Goal: Navigation & Orientation: Find specific page/section

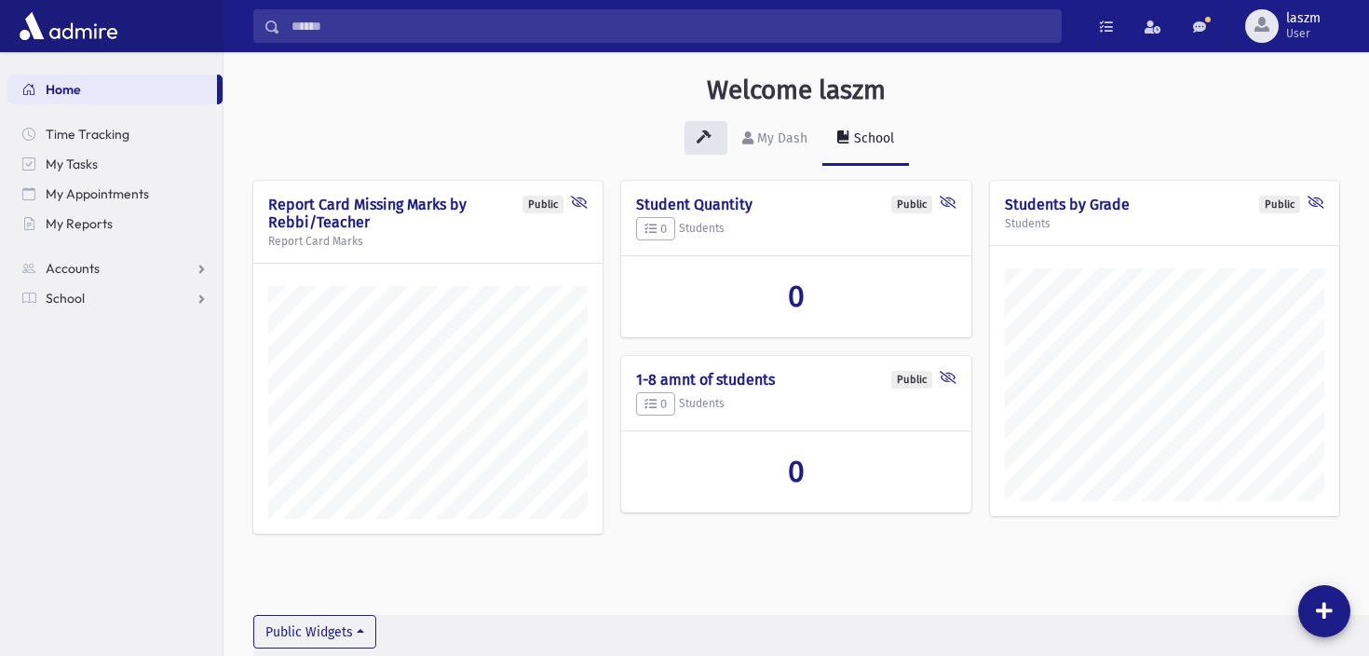
scroll to position [645, 1145]
click at [93, 264] on span "Accounts" at bounding box center [73, 268] width 54 height 17
click at [96, 297] on span "Account List" at bounding box center [92, 298] width 72 height 17
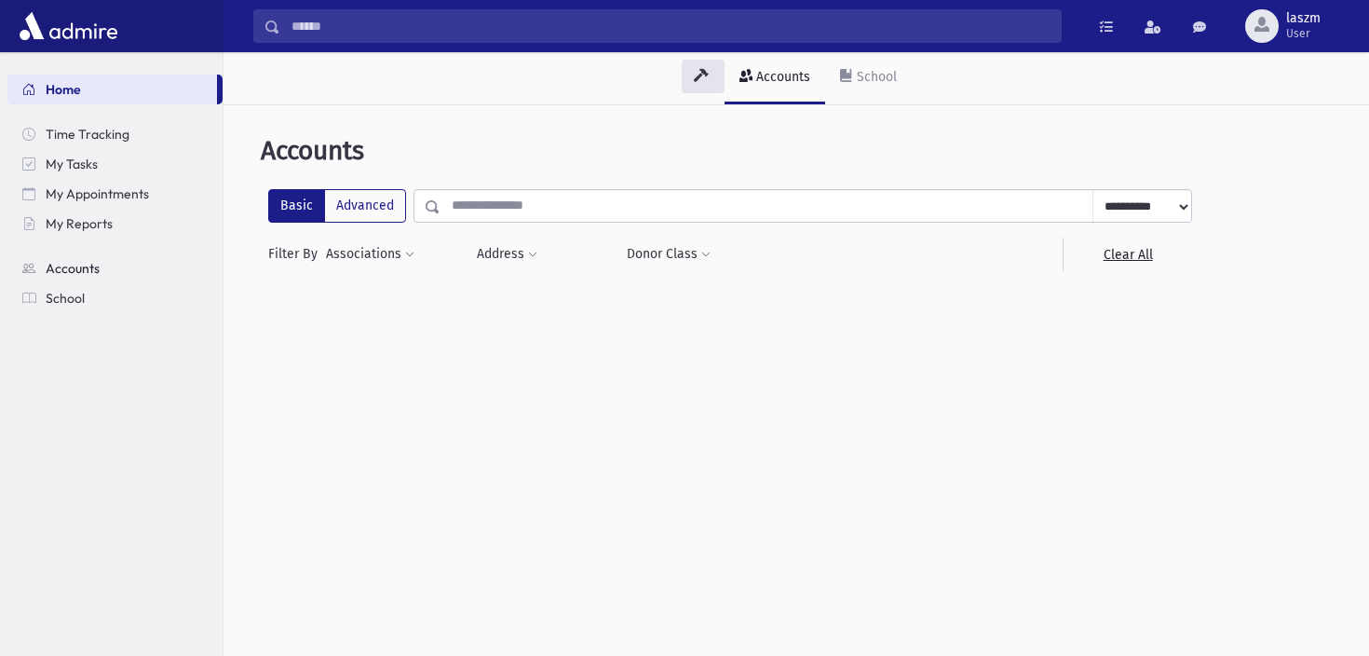
click at [83, 274] on span "Accounts" at bounding box center [73, 268] width 54 height 17
click at [84, 264] on span "Accounts" at bounding box center [73, 268] width 54 height 17
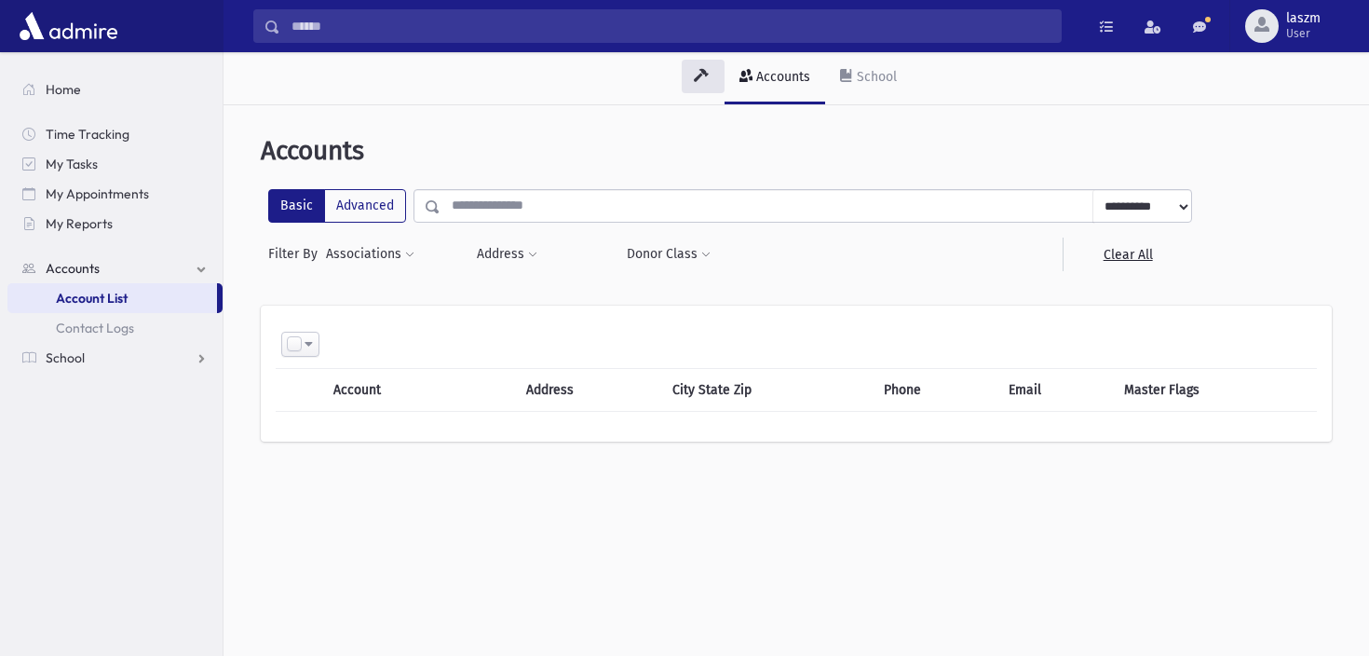
click at [84, 266] on span "Accounts" at bounding box center [73, 268] width 54 height 17
click at [84, 291] on link "School" at bounding box center [114, 298] width 215 height 30
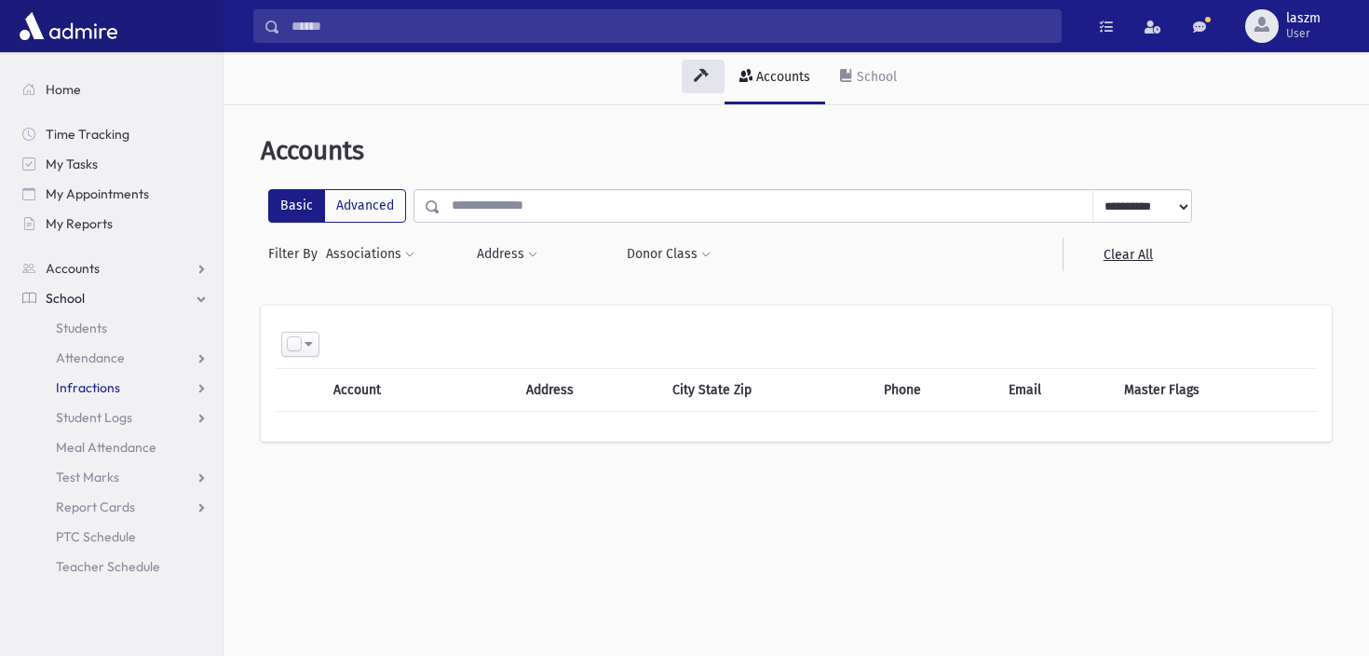
click at [92, 386] on span "Infractions" at bounding box center [88, 387] width 64 height 17
click at [92, 413] on span "Entry" at bounding box center [87, 417] width 32 height 17
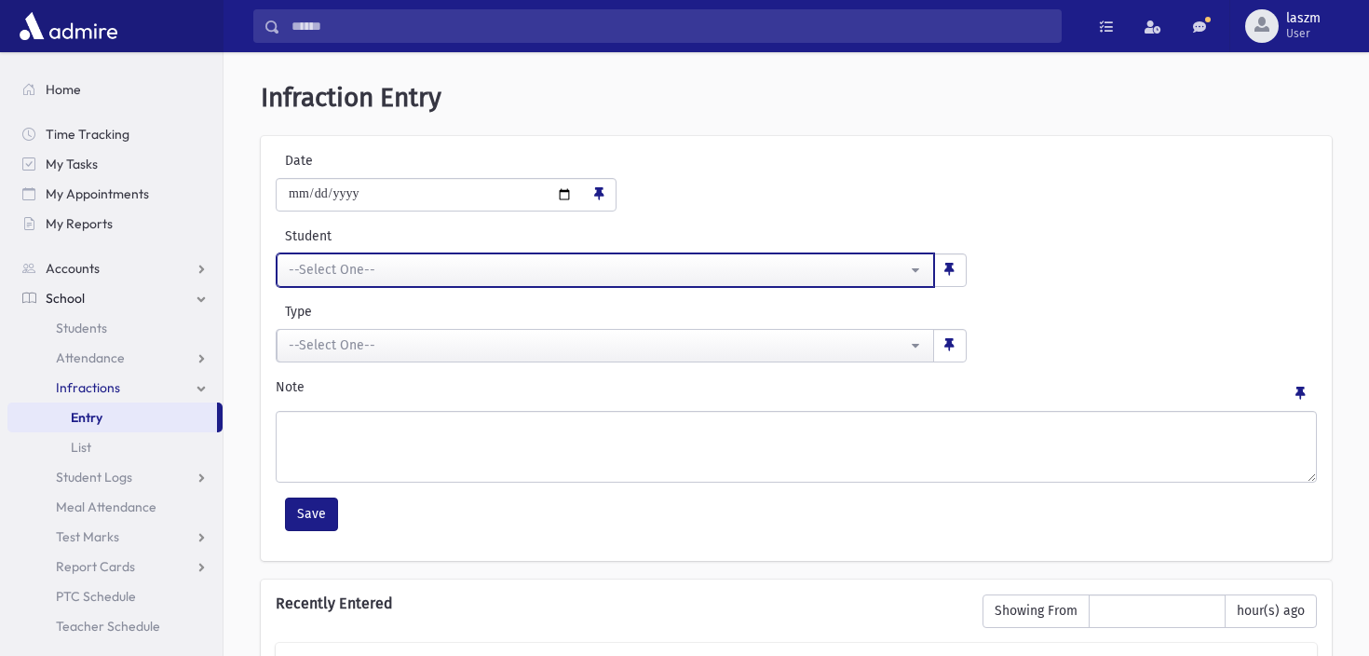
click at [513, 275] on div "--Select One--" at bounding box center [598, 270] width 618 height 20
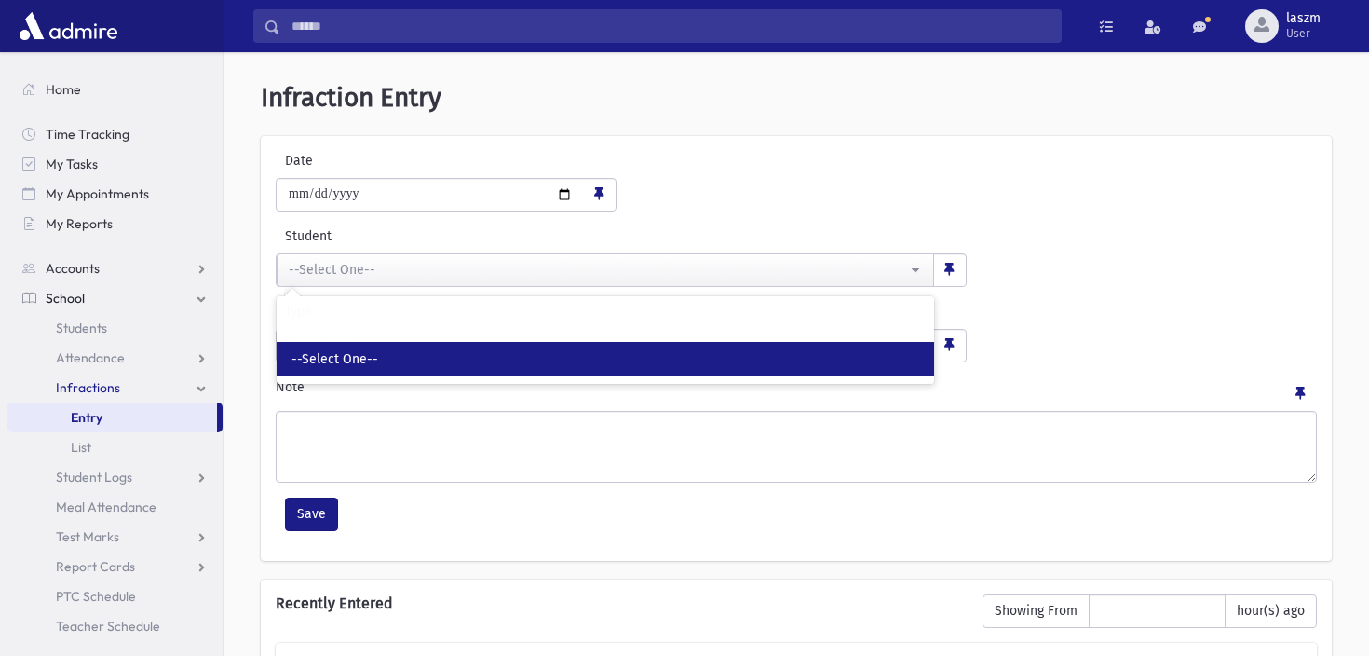
click at [508, 348] on link "--Select One--" at bounding box center [605, 359] width 657 height 34
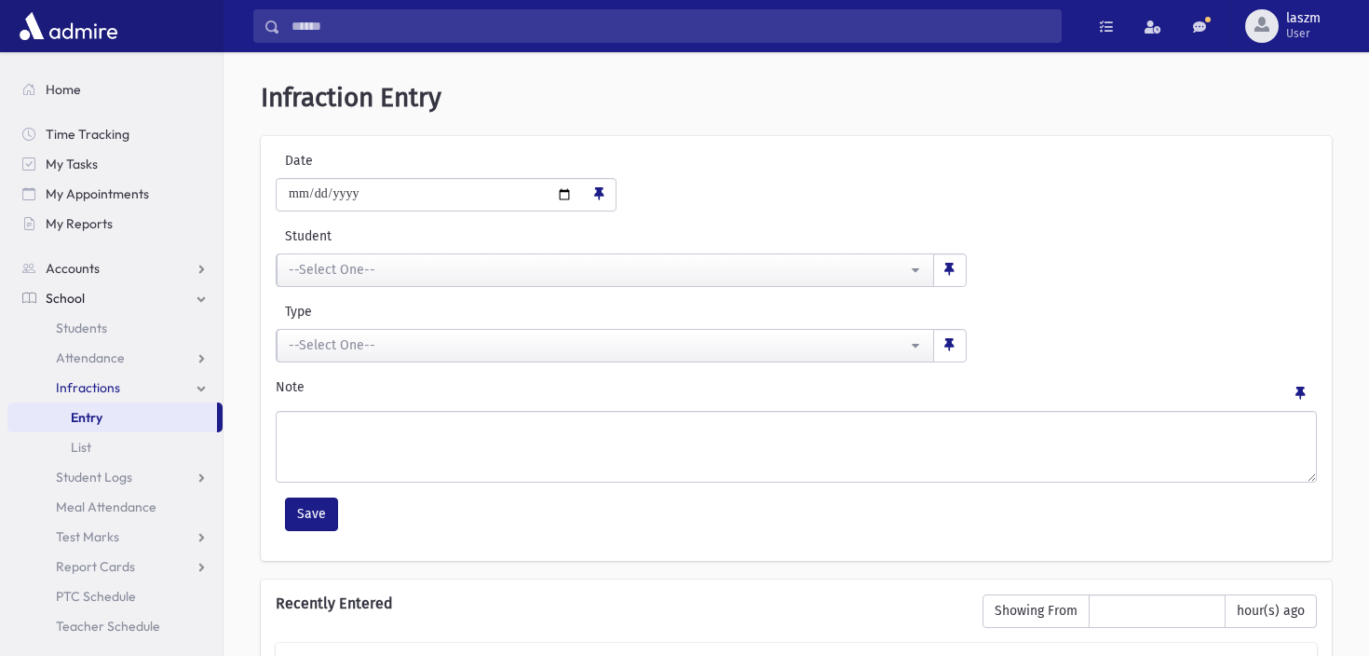
click at [555, 227] on label "Student" at bounding box center [506, 236] width 461 height 20
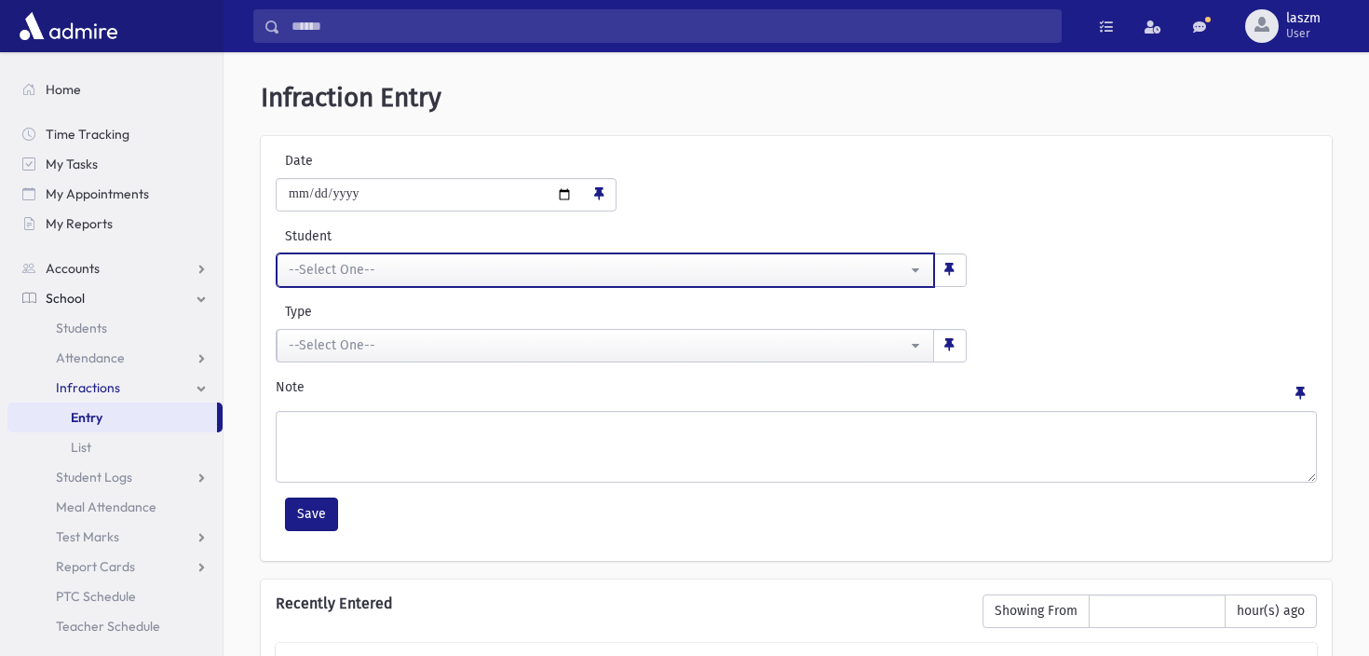
click at [605, 252] on select "**********" at bounding box center [605, 269] width 1 height 34
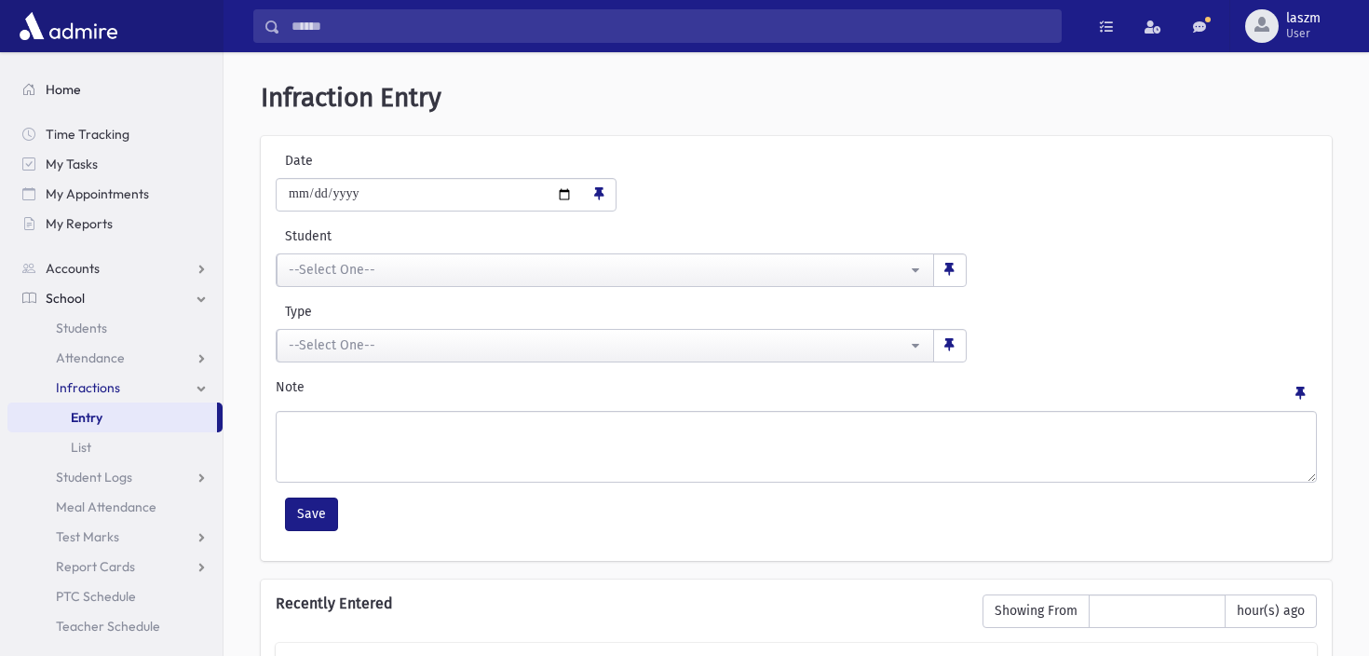
click at [90, 94] on link "Home" at bounding box center [114, 90] width 215 height 30
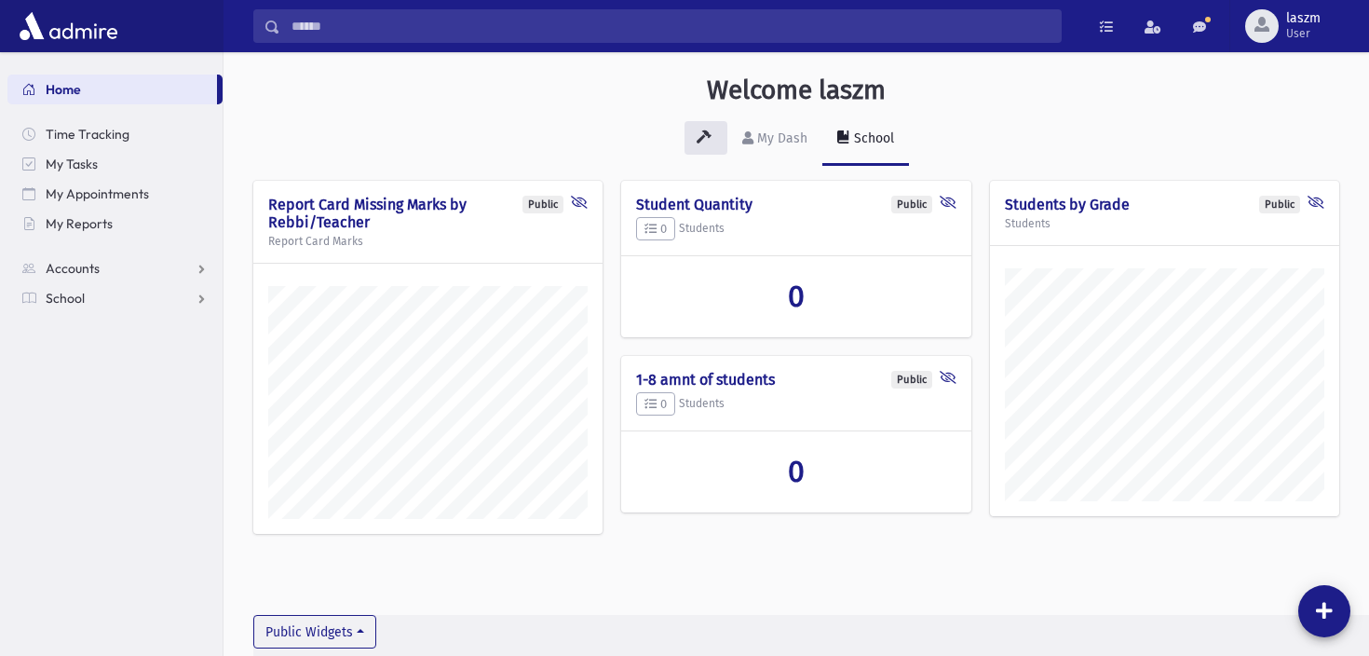
scroll to position [645, 1145]
click at [1195, 42] on div "To Do's Show List Recently Viewed Items" at bounding box center [1223, 26] width 292 height 52
click at [1185, 20] on link at bounding box center [1199, 26] width 37 height 34
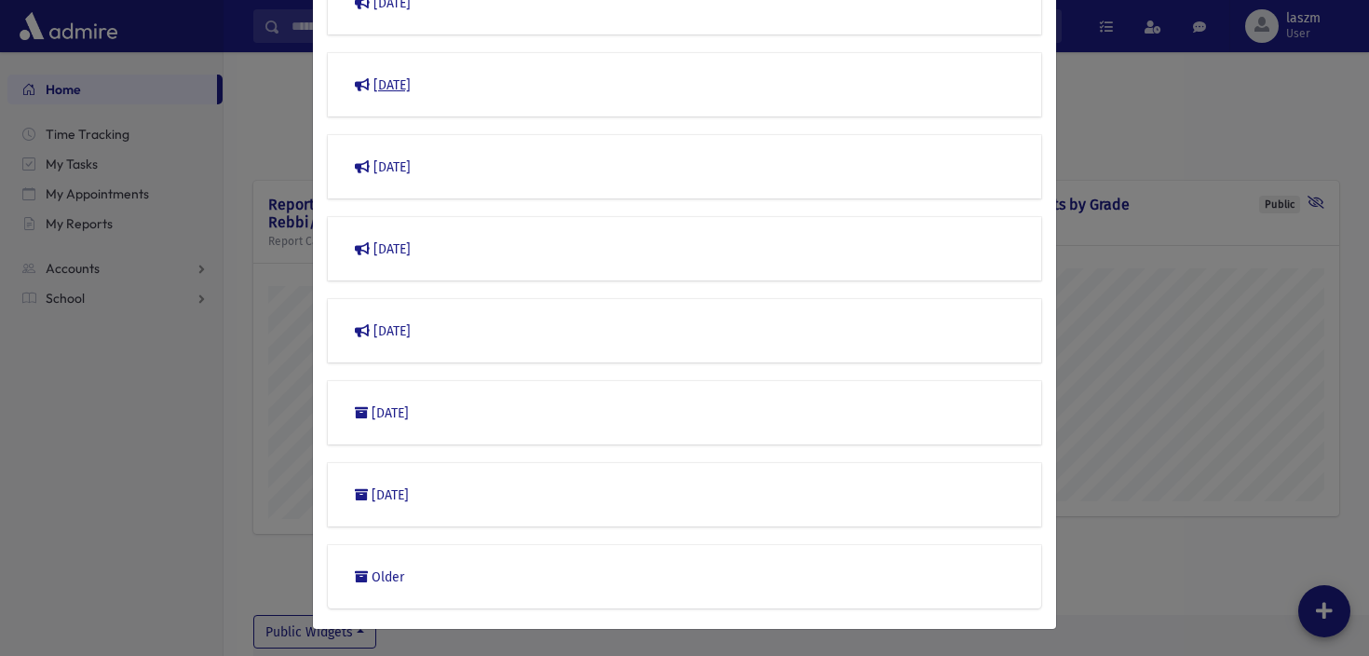
scroll to position [0, 0]
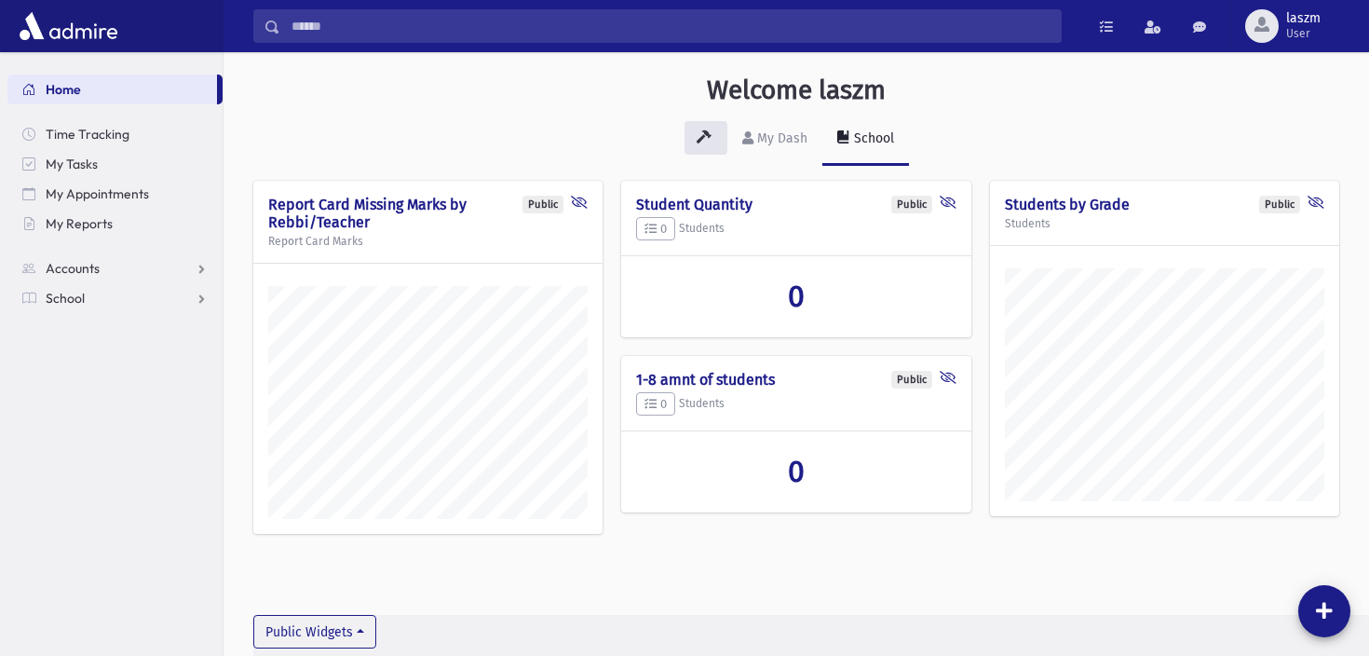
click at [525, 104] on div "Welcome laszm" at bounding box center [796, 94] width 1067 height 39
click at [777, 132] on div "My Dash" at bounding box center [780, 138] width 54 height 16
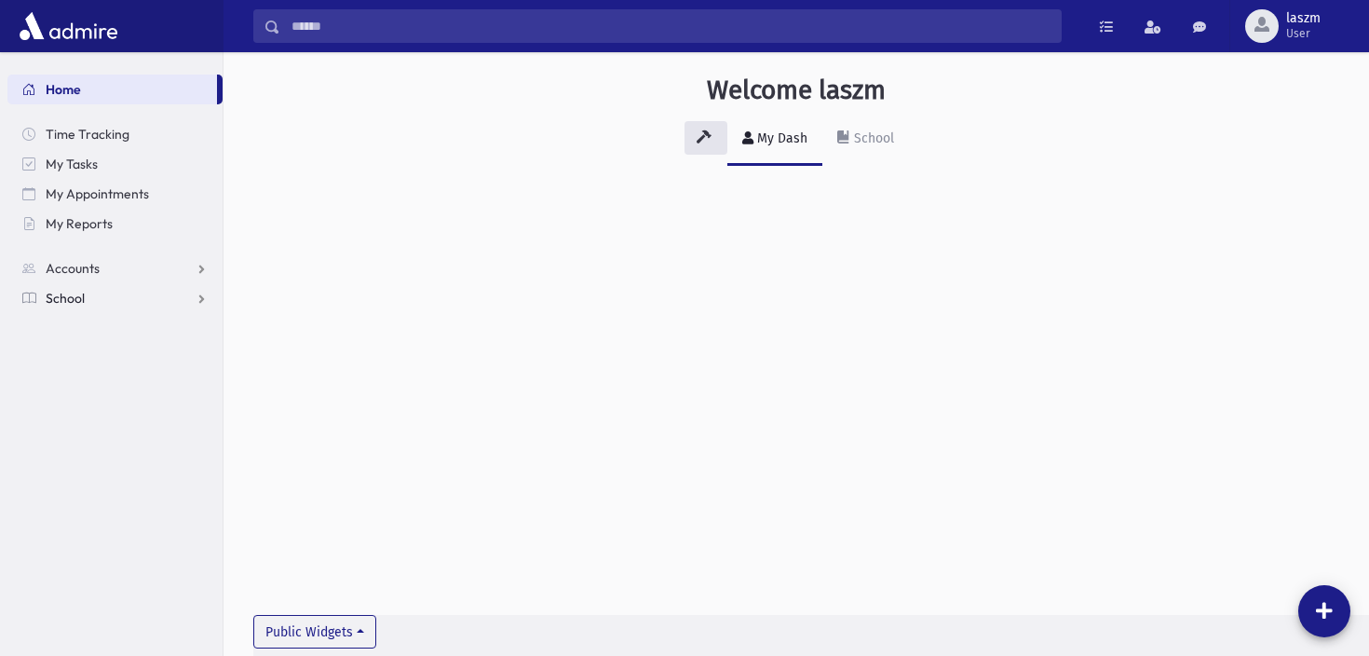
click at [96, 291] on link "School" at bounding box center [114, 298] width 215 height 30
click at [83, 335] on link "Students" at bounding box center [114, 328] width 215 height 30
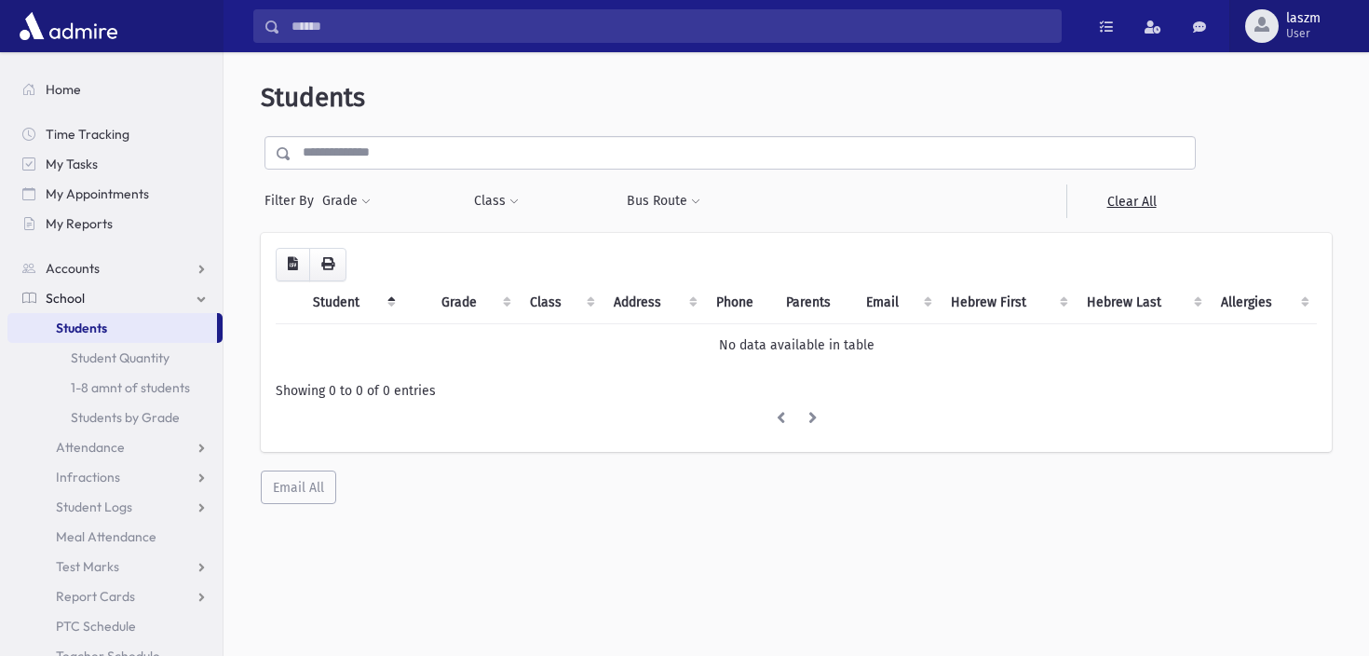
click at [1297, 14] on span "laszm" at bounding box center [1303, 18] width 34 height 15
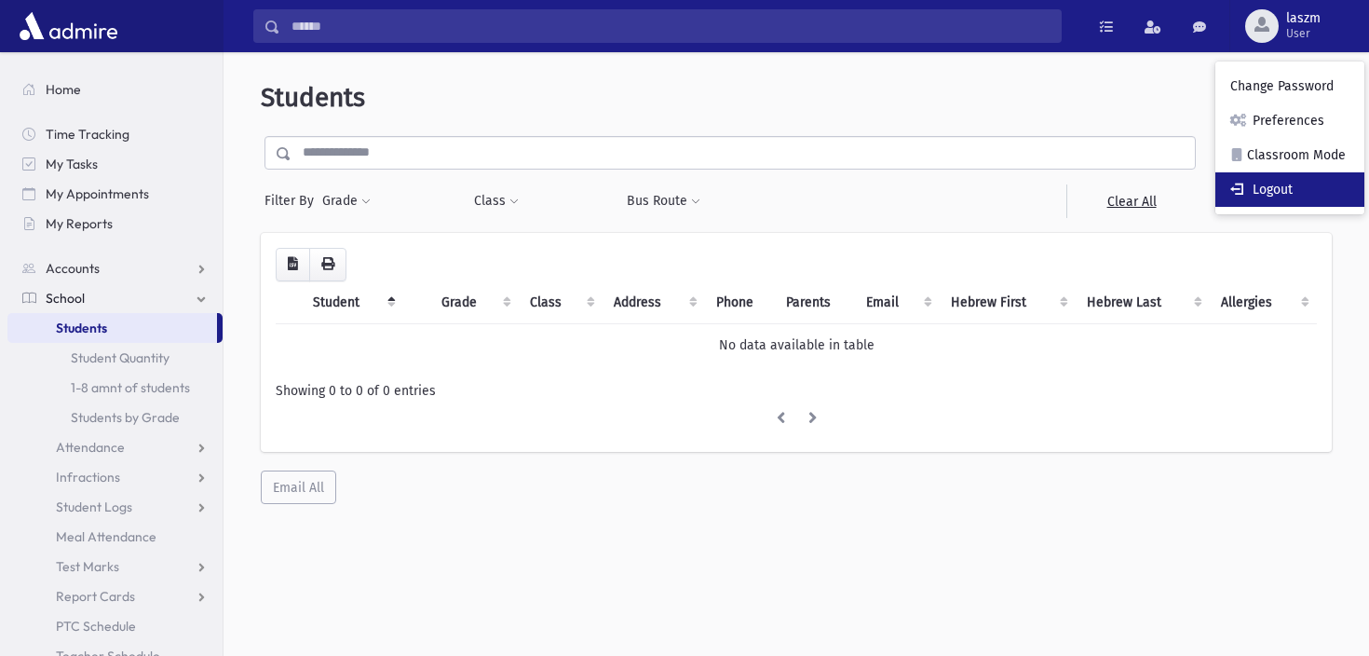
click at [1254, 182] on link "Logout" at bounding box center [1289, 189] width 149 height 34
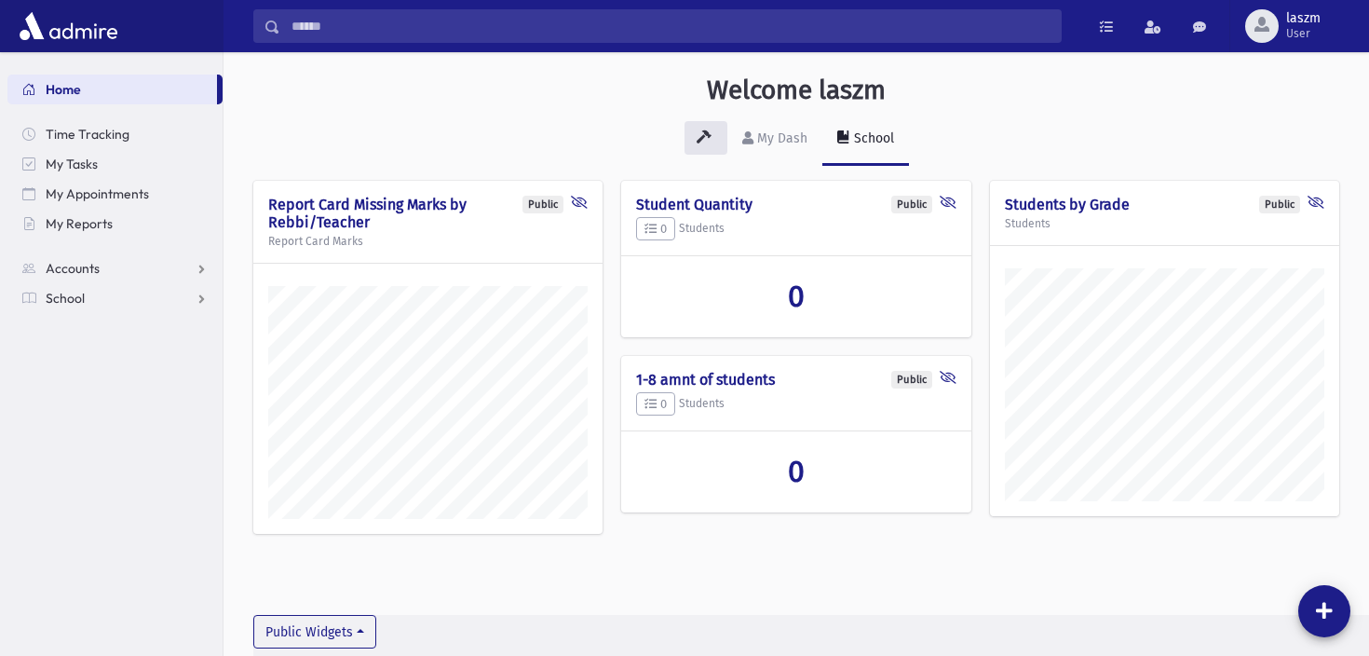
scroll to position [42, 0]
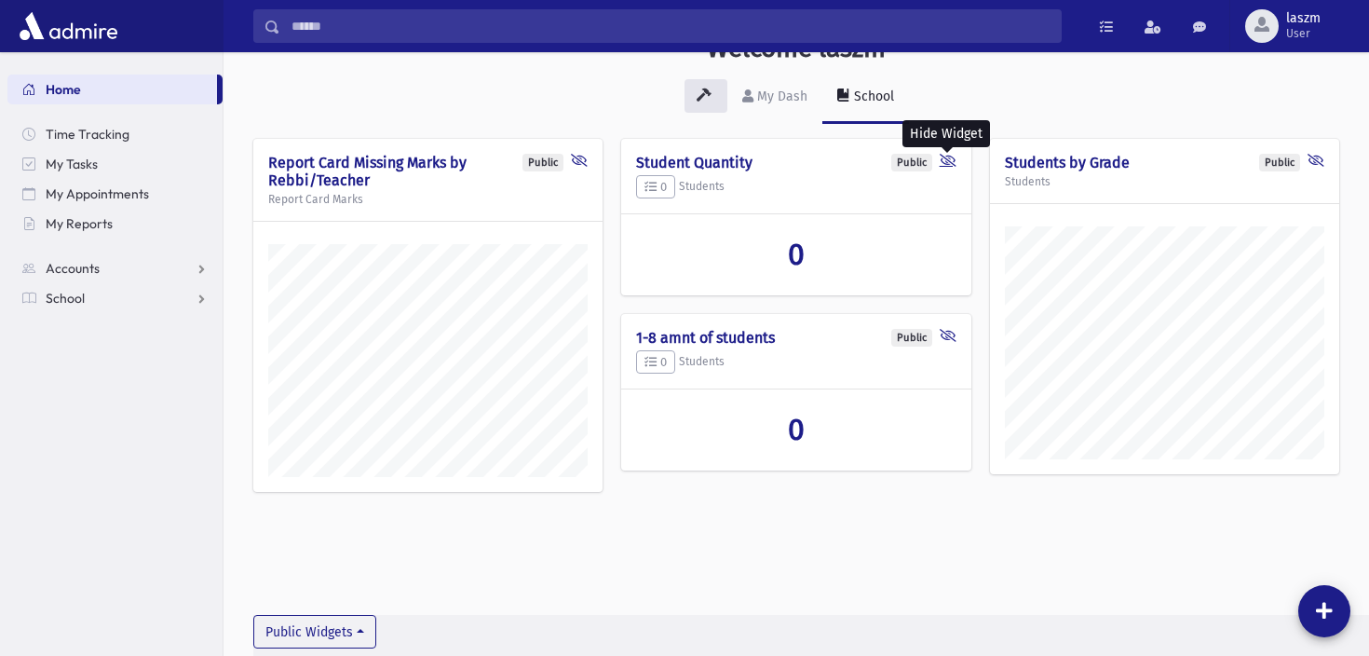
click at [946, 158] on icon at bounding box center [948, 163] width 17 height 18
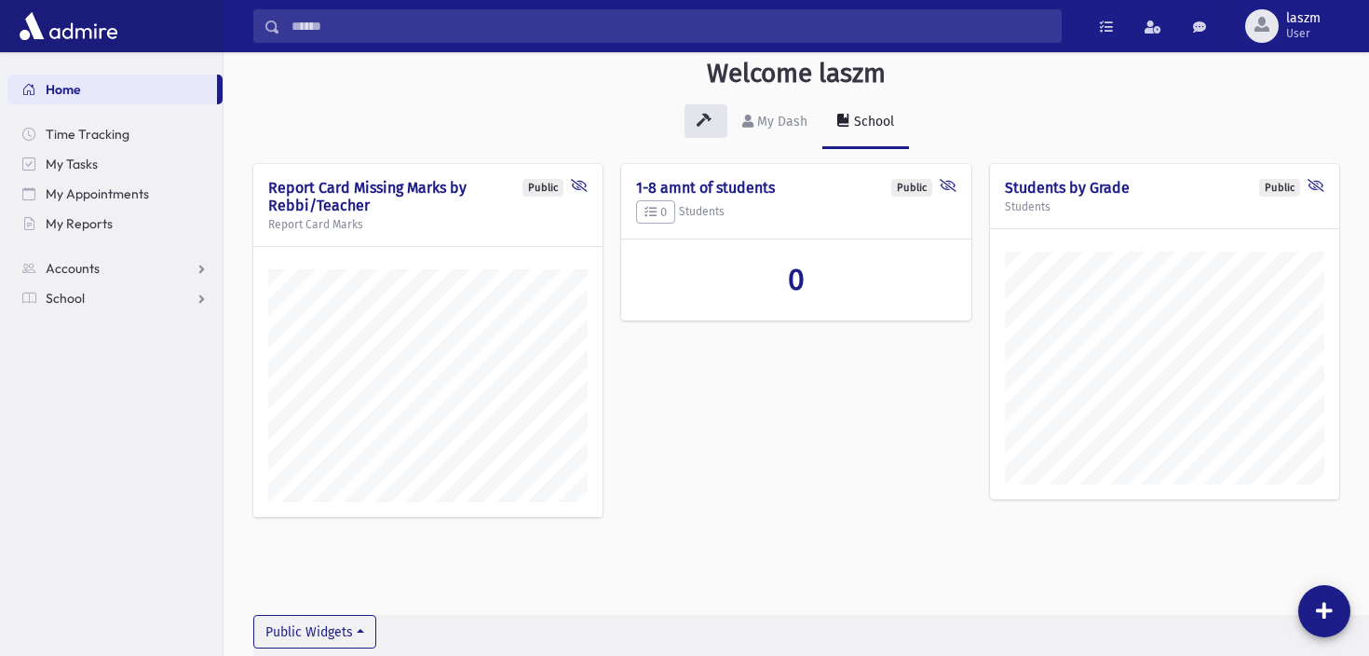
scroll to position [0, 0]
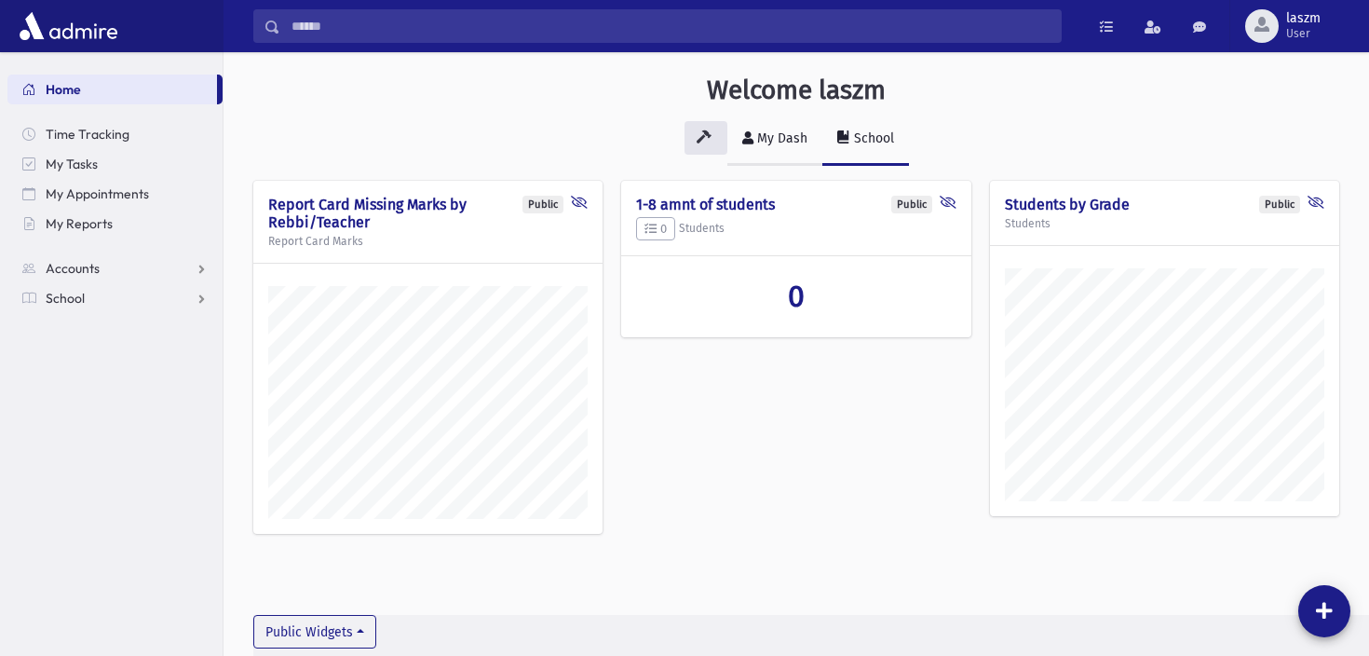
click at [779, 123] on link "My Dash" at bounding box center [774, 140] width 95 height 52
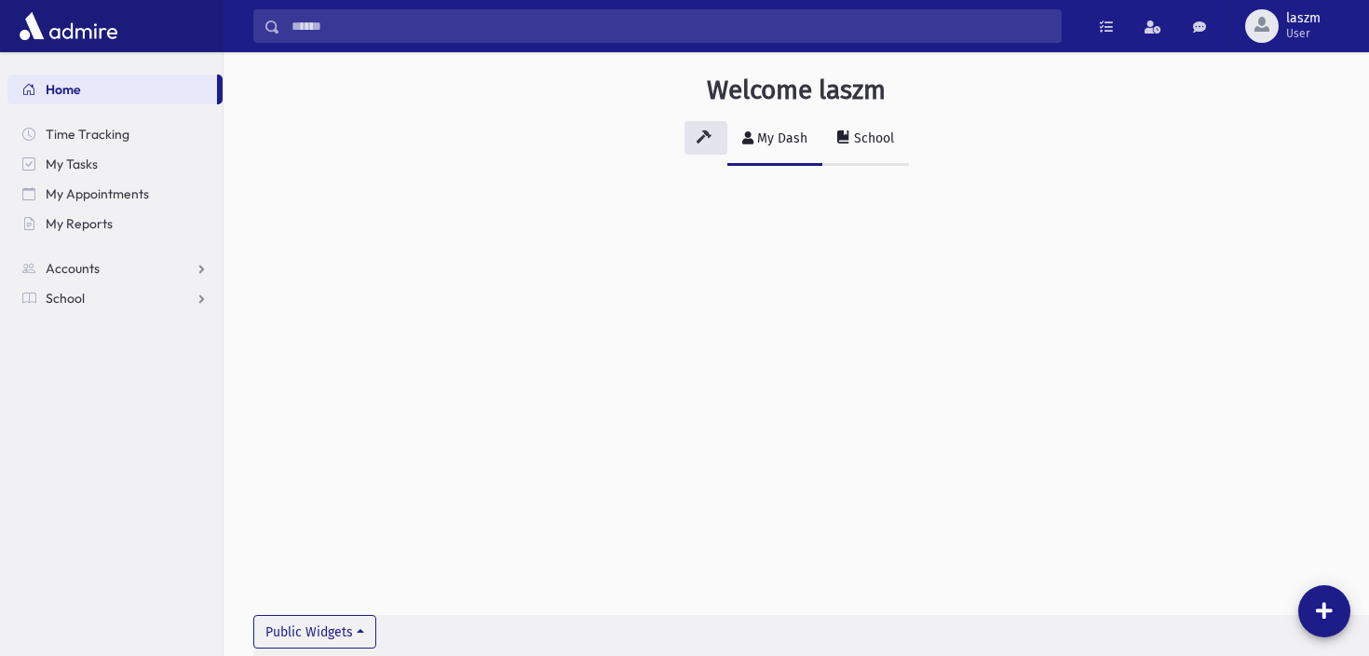
click at [868, 136] on div "School" at bounding box center [872, 138] width 44 height 16
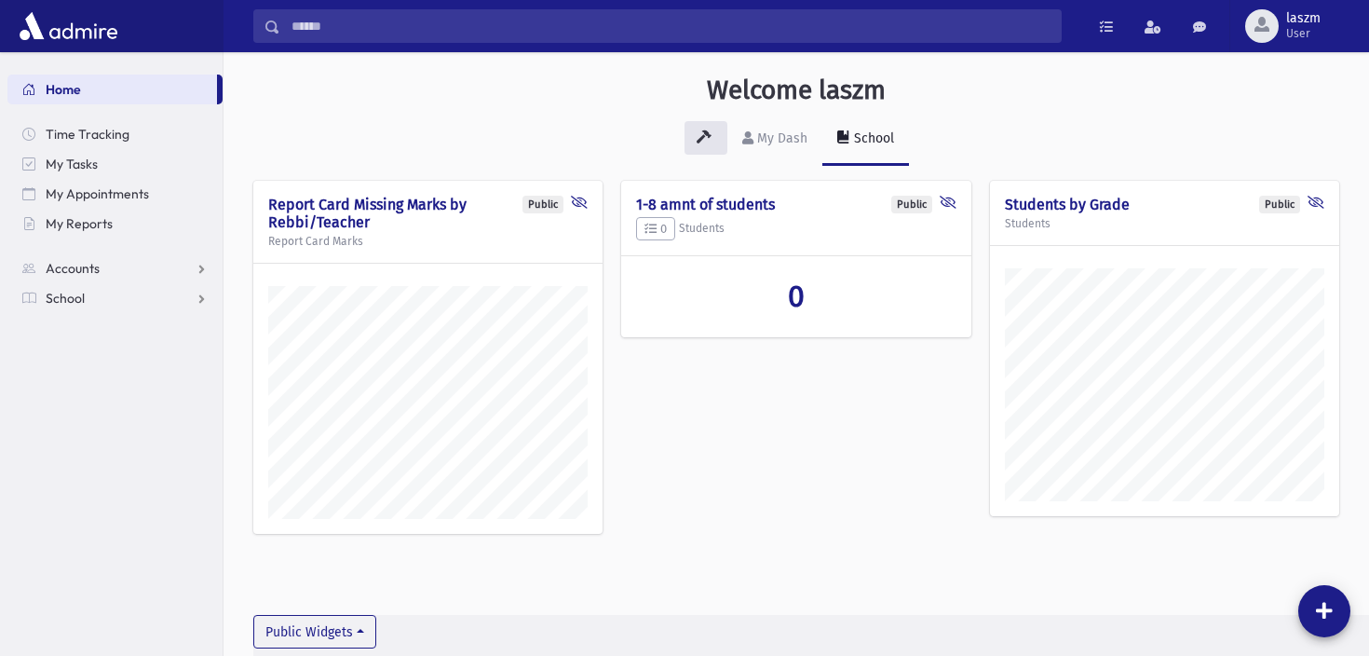
scroll to position [645, 1145]
click at [90, 129] on span "Time Tracking" at bounding box center [88, 134] width 84 height 17
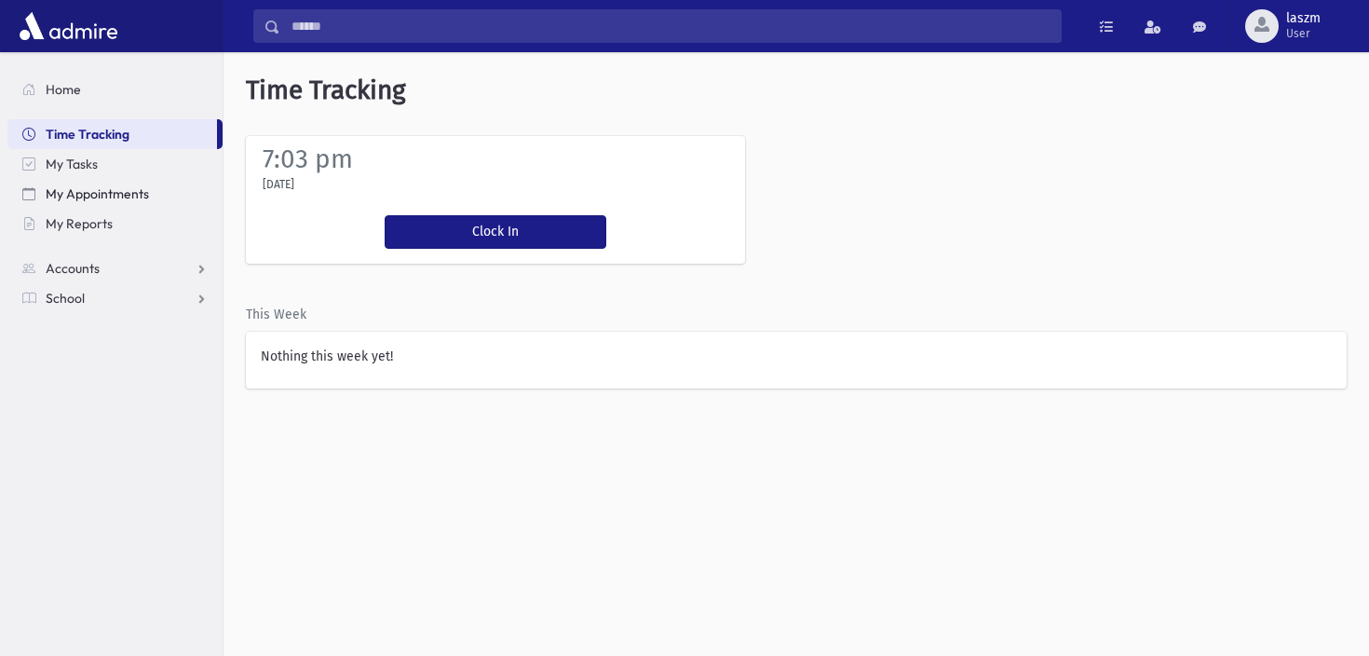
click at [94, 181] on link "My Appointments" at bounding box center [114, 194] width 215 height 30
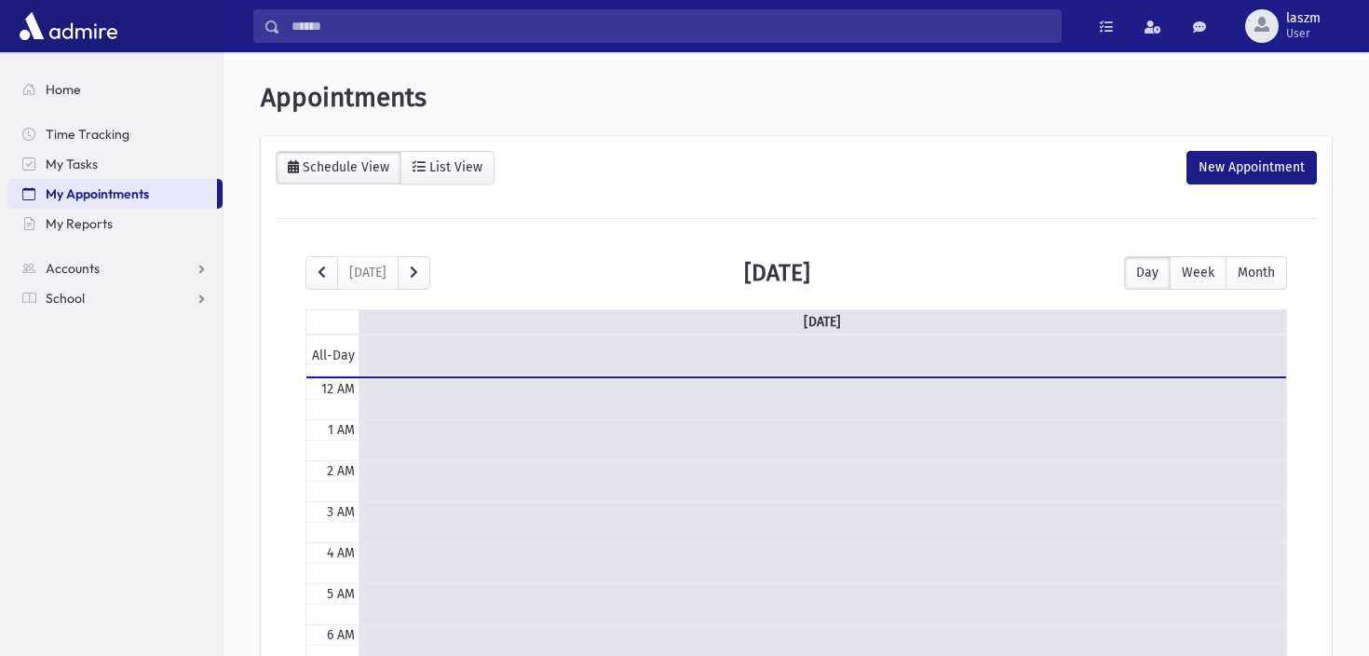
scroll to position [247, 0]
click at [92, 171] on link "My Tasks" at bounding box center [114, 164] width 215 height 30
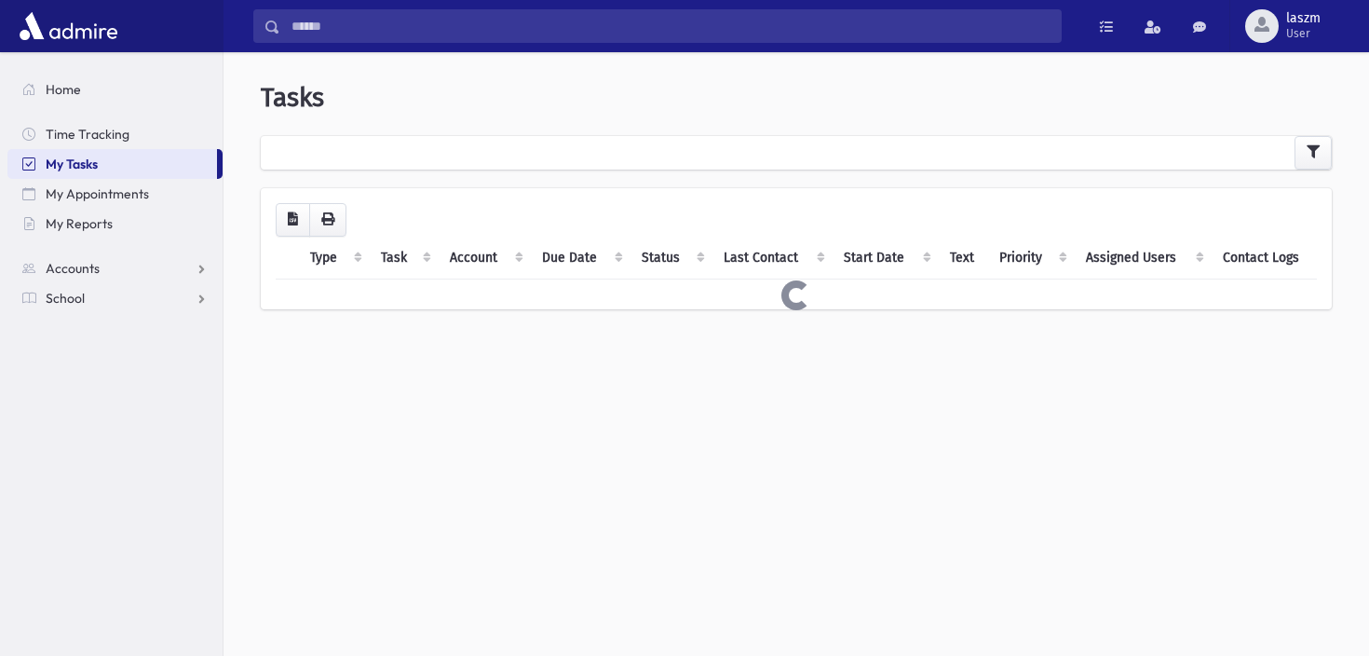
click at [90, 165] on span "My Tasks" at bounding box center [72, 164] width 52 height 17
drag, startPoint x: 0, startPoint y: 0, endPoint x: 88, endPoint y: 122, distance: 150.7
click at [88, 122] on link "Time Tracking" at bounding box center [114, 134] width 215 height 30
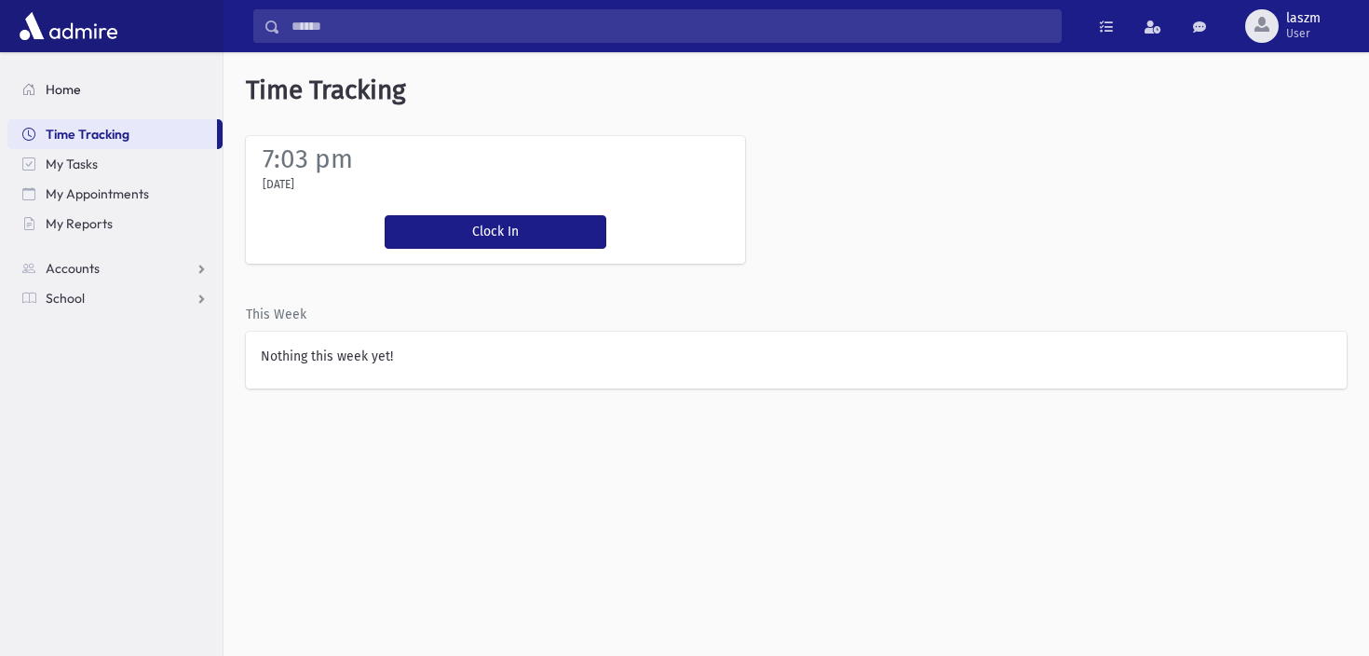
click at [77, 96] on span "Home" at bounding box center [63, 89] width 35 height 17
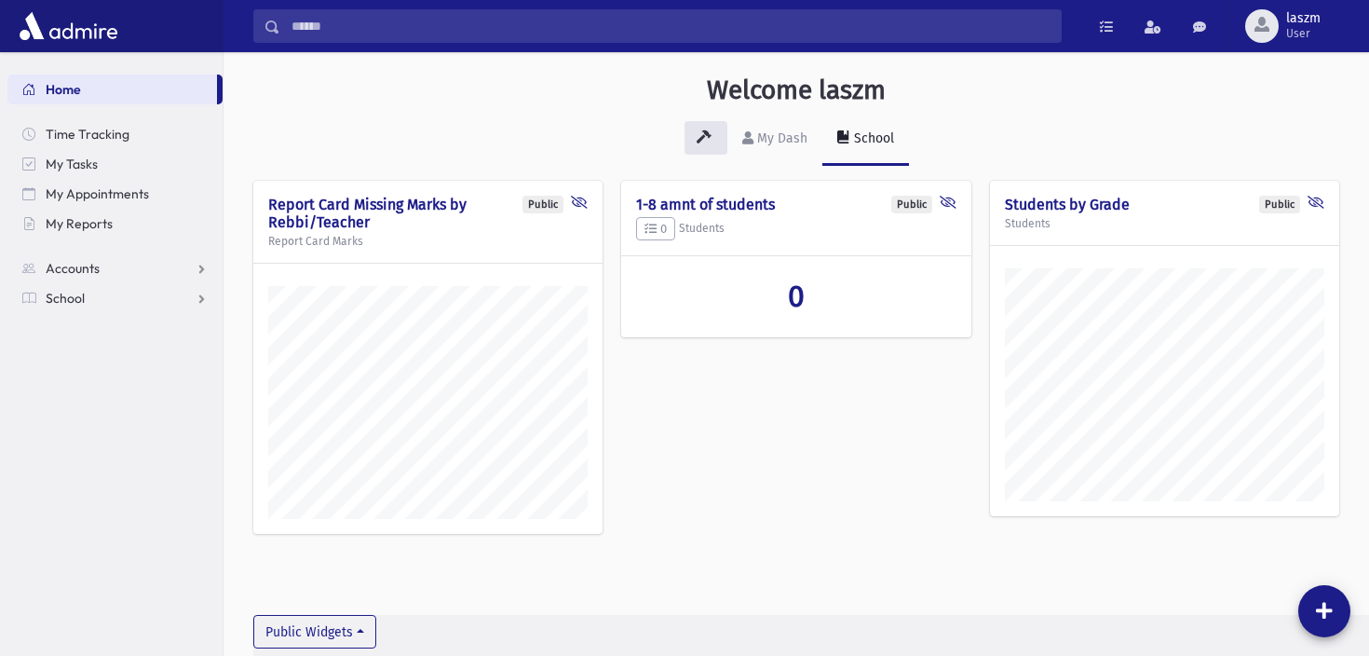
scroll to position [645, 1145]
click at [1304, 69] on div "Welcome laszm My Dash School Public Report Card Missing Marks by [PERSON_NAME]/…" at bounding box center [796, 320] width 1145 height 537
click at [1298, 40] on span "User" at bounding box center [1303, 33] width 34 height 15
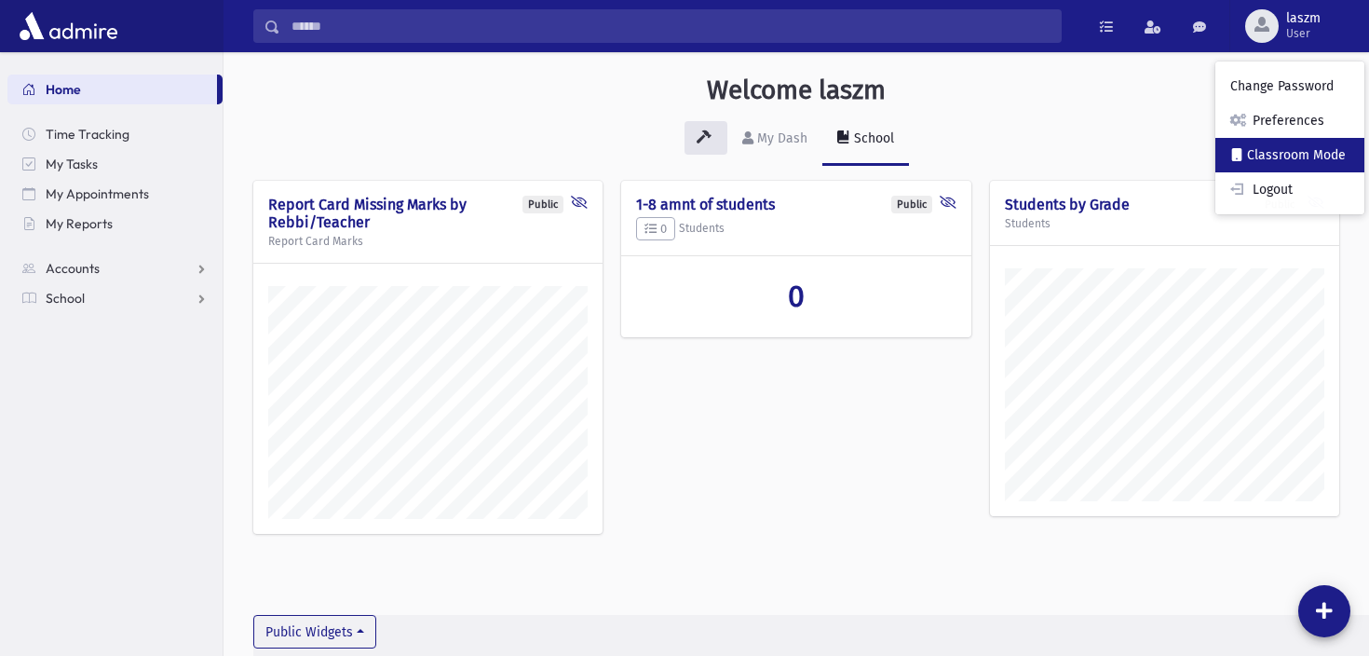
click at [1258, 154] on link "Classroom Mode" at bounding box center [1289, 155] width 149 height 34
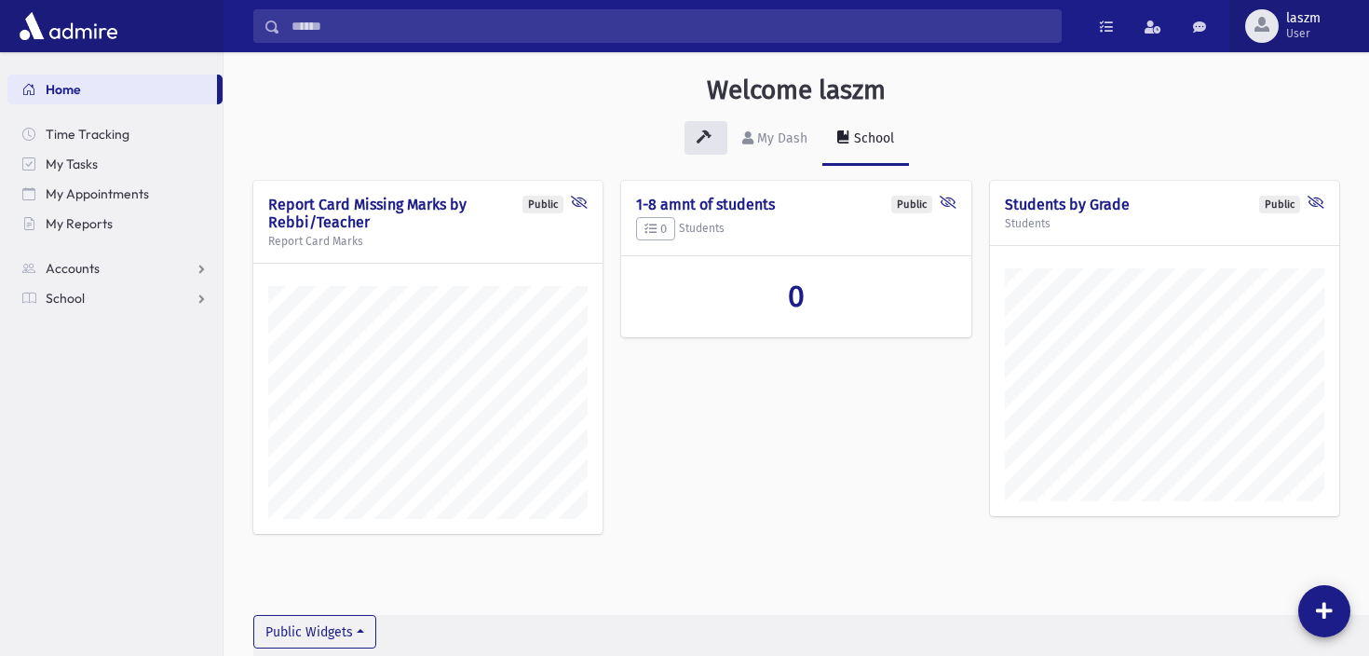
click at [1283, 43] on button "laszm User" at bounding box center [1299, 26] width 140 height 52
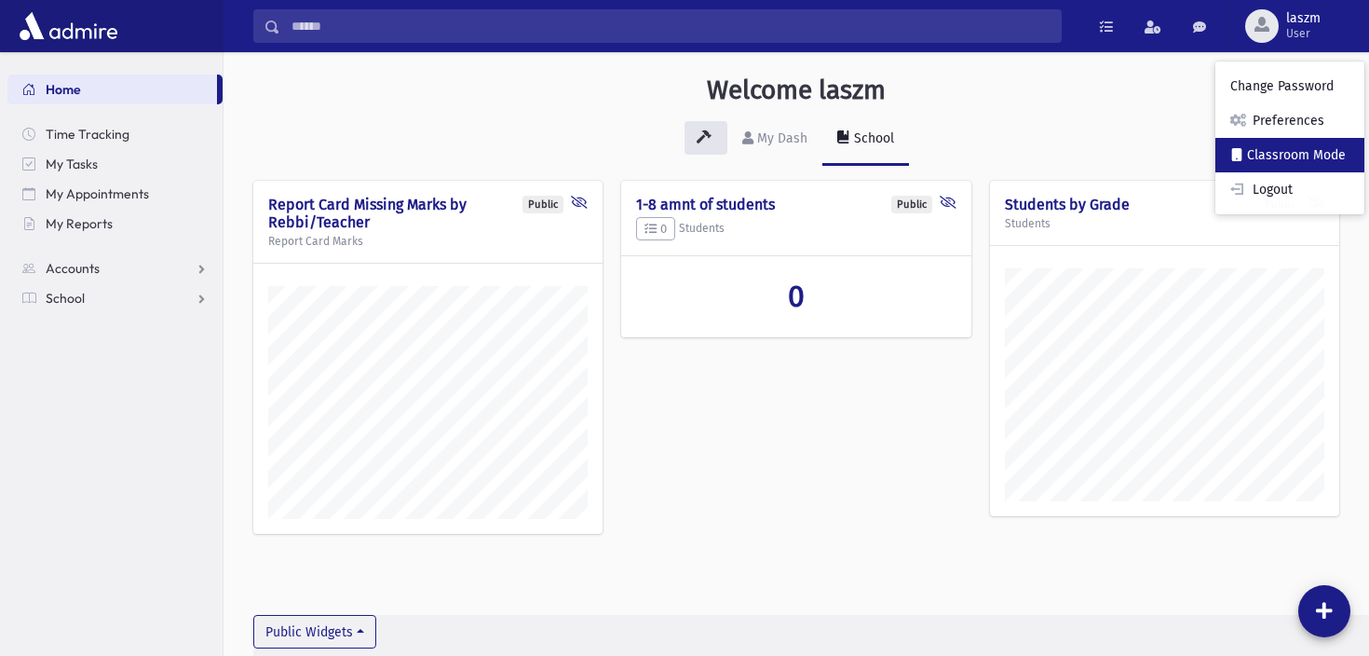
click at [1258, 146] on link "Classroom Mode" at bounding box center [1289, 155] width 149 height 34
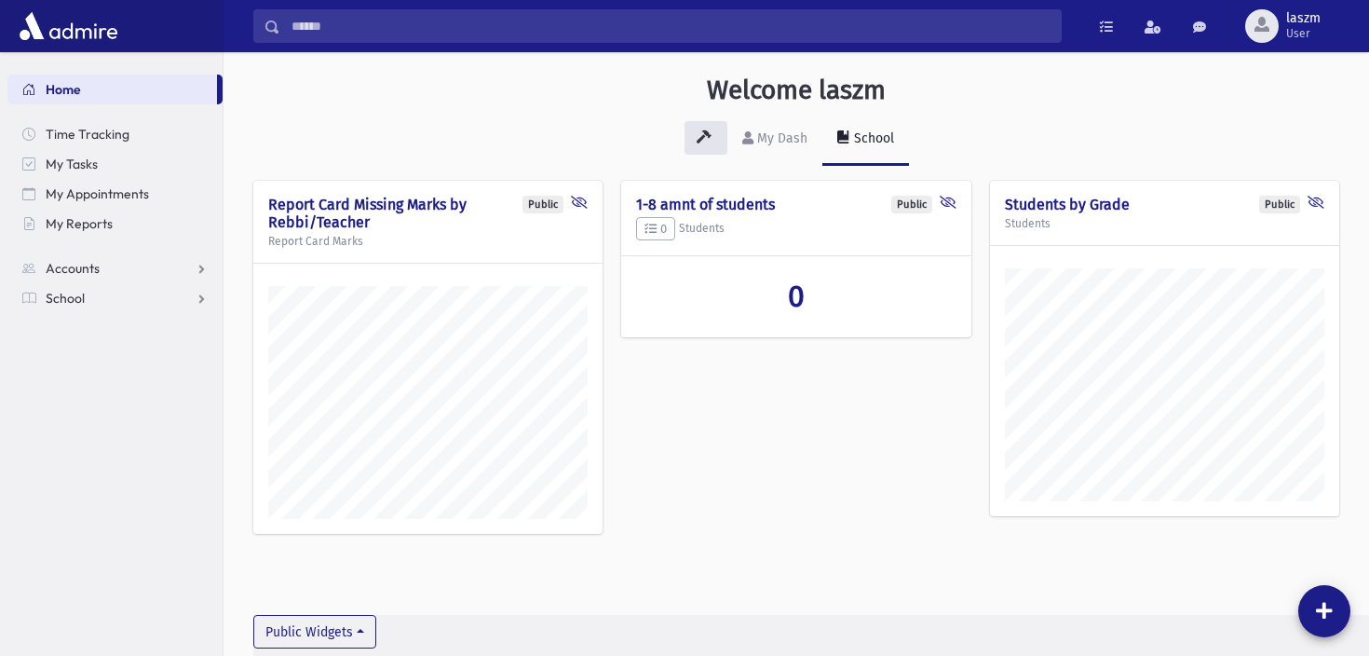
click at [113, 88] on link "Home" at bounding box center [112, 90] width 210 height 30
